Goal: Complete application form

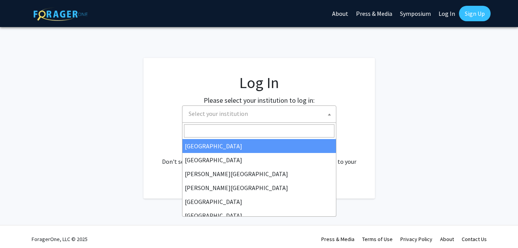
click at [231, 115] on span "Select your institution" at bounding box center [218, 114] width 59 height 8
select select "34"
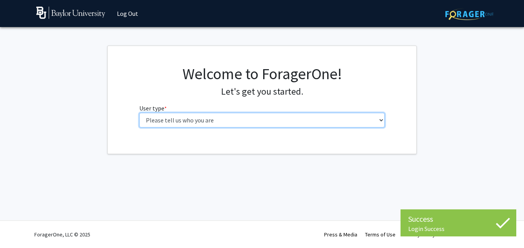
click at [211, 119] on select "Please tell us who you are Undergraduate Student Master's Student Doctoral Cand…" at bounding box center [262, 120] width 246 height 15
select select "1: undergrad"
click at [139, 113] on select "Please tell us who you are Undergraduate Student Master's Student Doctoral Cand…" at bounding box center [262, 120] width 246 height 15
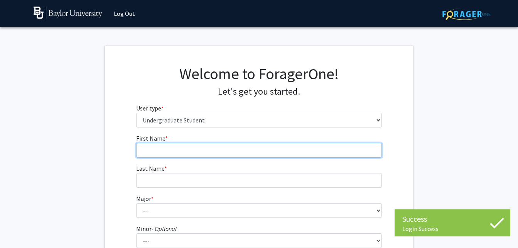
click at [199, 155] on input "First Name * required" at bounding box center [259, 150] width 246 height 15
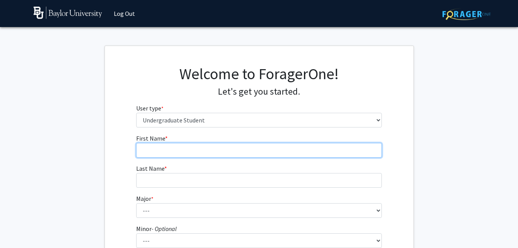
type input "[PERSON_NAME]"
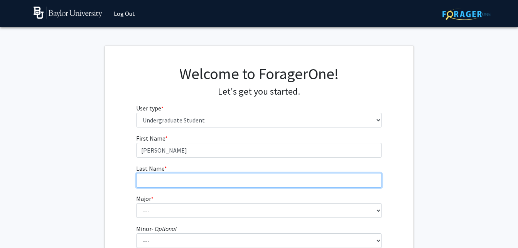
type input "Madeksho"
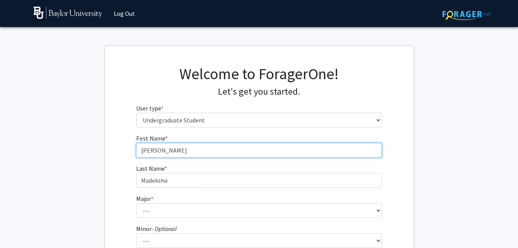
type input "et al"
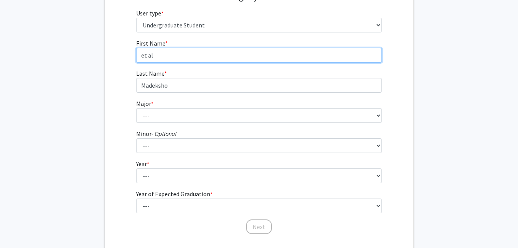
scroll to position [95, 0]
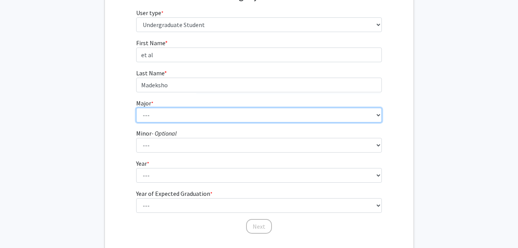
click at [193, 113] on select "--- Accounting American Studies Anthropology Apparel Design & Product Developme…" at bounding box center [259, 115] width 246 height 15
select select "16: 2681"
click at [136, 108] on select "--- Accounting American Studies Anthropology Apparel Design & Product Developme…" at bounding box center [259, 115] width 246 height 15
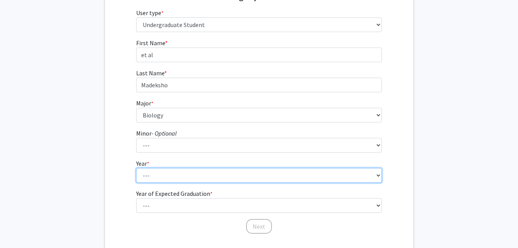
click at [174, 179] on select "--- First-year Sophomore Junior Senior Postbaccalaureate Certificate" at bounding box center [259, 175] width 246 height 15
select select "2: sophomore"
click at [136, 168] on select "--- First-year Sophomore Junior Senior Postbaccalaureate Certificate" at bounding box center [259, 175] width 246 height 15
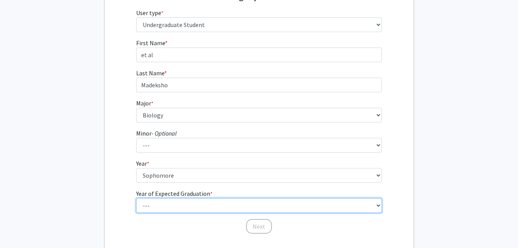
click at [169, 201] on select "--- 2025 2026 2027 2028 2029 2030 2031 2032 2033 2034" at bounding box center [259, 205] width 246 height 15
select select "3: 2027"
click at [136, 198] on select "--- 2025 2026 2027 2028 2029 2030 2031 2032 2033 2034" at bounding box center [259, 205] width 246 height 15
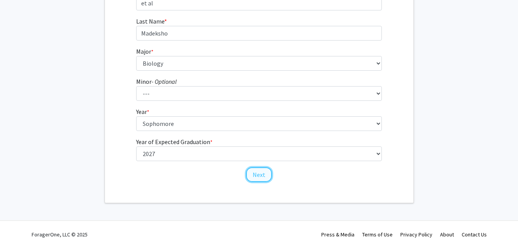
click at [255, 171] on button "Next" at bounding box center [259, 174] width 26 height 15
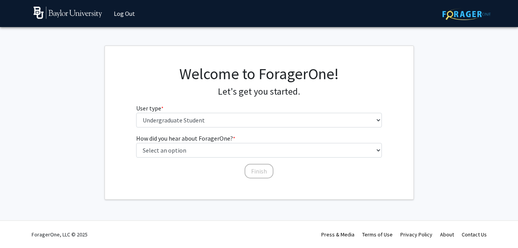
scroll to position [0, 0]
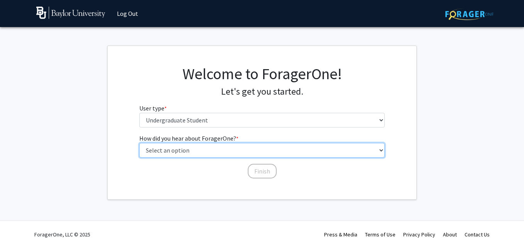
click at [228, 150] on select "Select an option Peer/student recommendation Faculty/staff recommendation Unive…" at bounding box center [262, 150] width 246 height 15
select select "3: university_website"
click at [139, 143] on select "Select an option Peer/student recommendation Faculty/staff recommendation Unive…" at bounding box center [262, 150] width 246 height 15
click at [231, 151] on select "Select an option Peer/student recommendation Faculty/staff recommendation Unive…" at bounding box center [262, 150] width 246 height 15
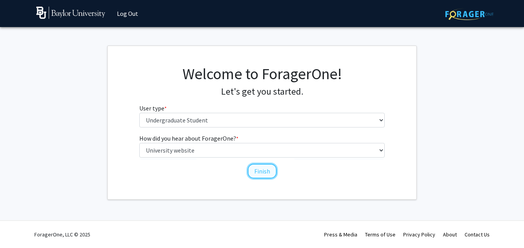
click at [264, 171] on button "Finish" at bounding box center [262, 171] width 29 height 15
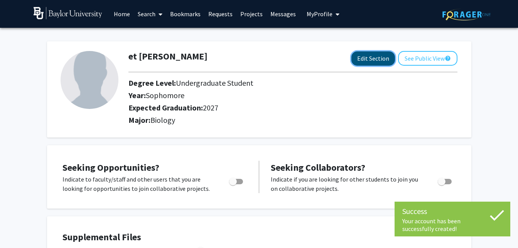
click at [363, 64] on button "Edit Section" at bounding box center [374, 58] width 44 height 14
select select "sophomore"
select select "2027"
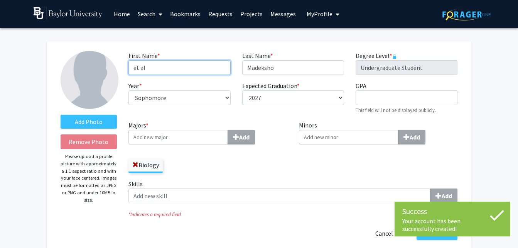
click at [195, 70] on input "et al" at bounding box center [180, 67] width 102 height 15
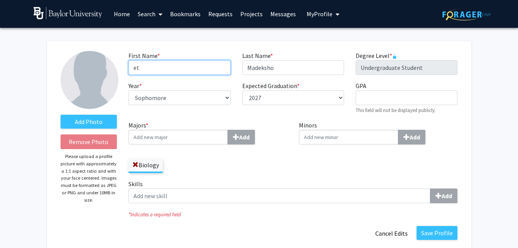
type input "e"
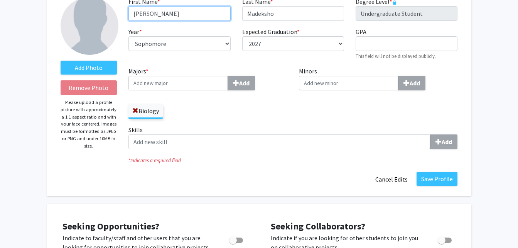
scroll to position [54, 0]
type input "Taylor"
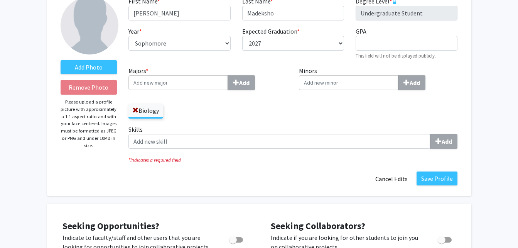
click at [207, 83] on input "Majors * Add" at bounding box center [179, 82] width 100 height 15
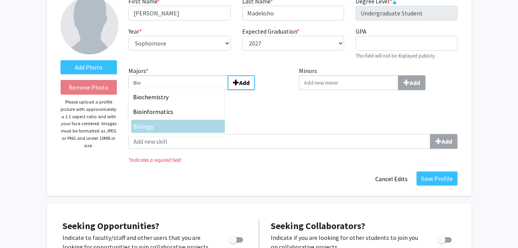
click at [163, 129] on div "Bio logy" at bounding box center [178, 126] width 90 height 9
click at [163, 90] on input "Bio" at bounding box center [179, 82] width 100 height 15
type input "Biology"
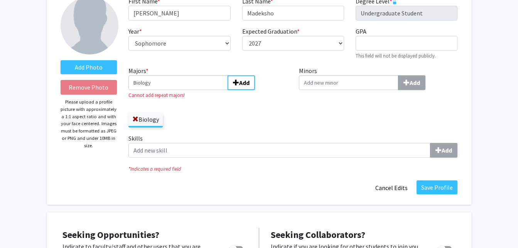
click at [190, 97] on small "Cannot add repeat majors!" at bounding box center [208, 94] width 159 height 7
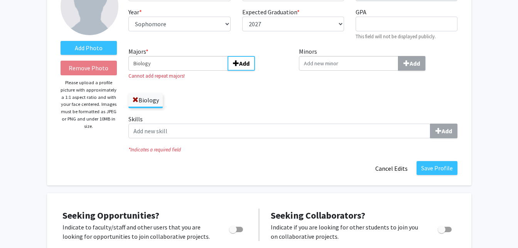
scroll to position [74, 0]
click at [133, 99] on span at bounding box center [135, 100] width 6 height 6
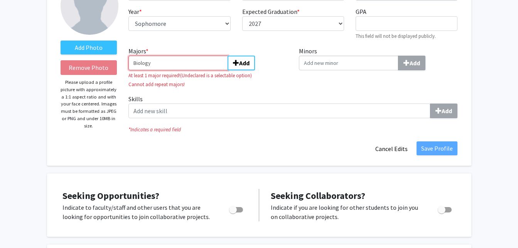
click at [199, 68] on input "Biology" at bounding box center [179, 63] width 100 height 15
click at [236, 62] on span "submit" at bounding box center [236, 63] width 6 height 6
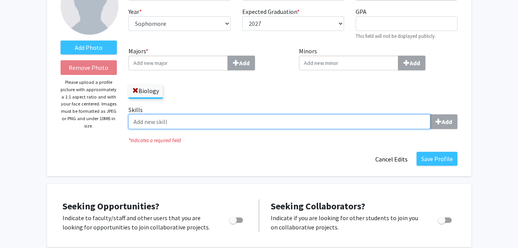
click at [193, 122] on input "Skills Add" at bounding box center [280, 121] width 302 height 15
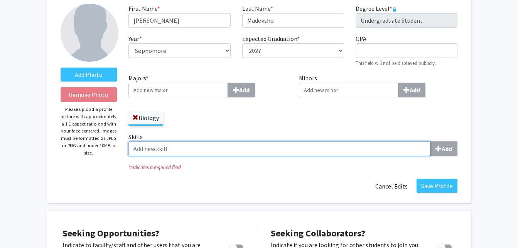
scroll to position [0, 0]
